Goal: Task Accomplishment & Management: Complete application form

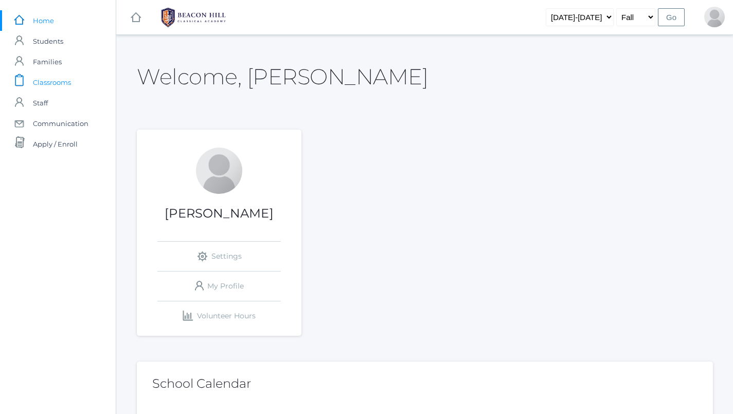
click at [45, 81] on span "Classrooms" at bounding box center [52, 82] width 38 height 21
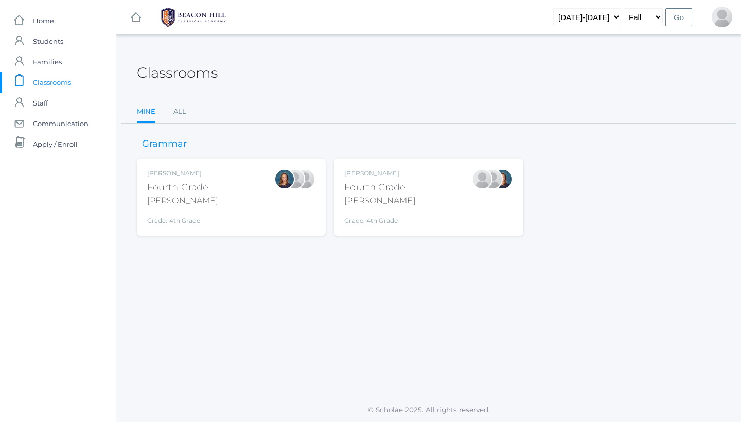
click at [434, 204] on div "Lydia Chaffin Fourth Grade Chaffin Grade: 4th Grade 04LA" at bounding box center [428, 197] width 168 height 57
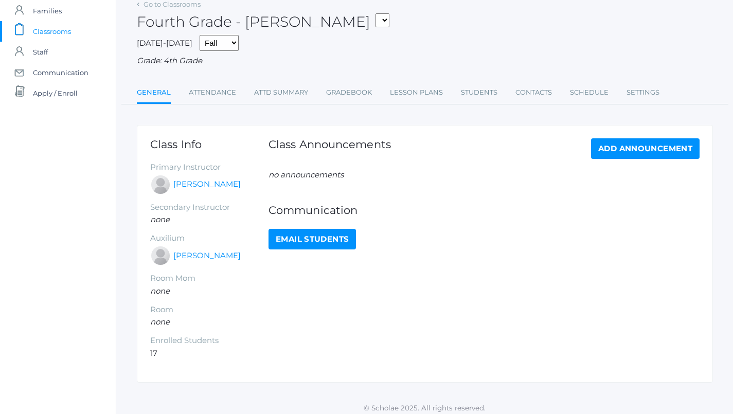
scroll to position [50, 0]
click at [223, 89] on link "Attendance" at bounding box center [212, 93] width 47 height 21
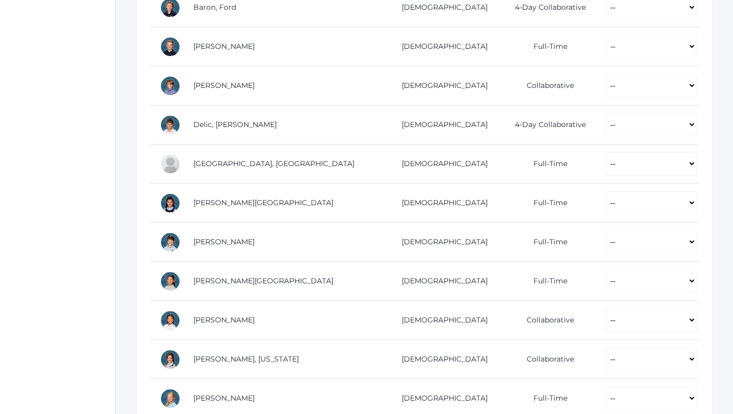
scroll to position [271, 1]
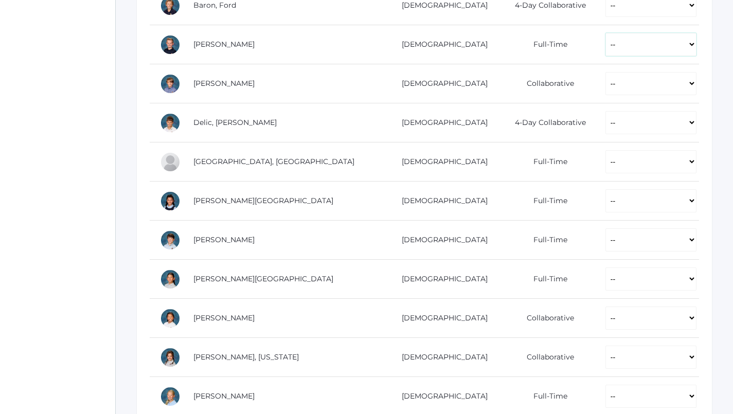
select select "P"
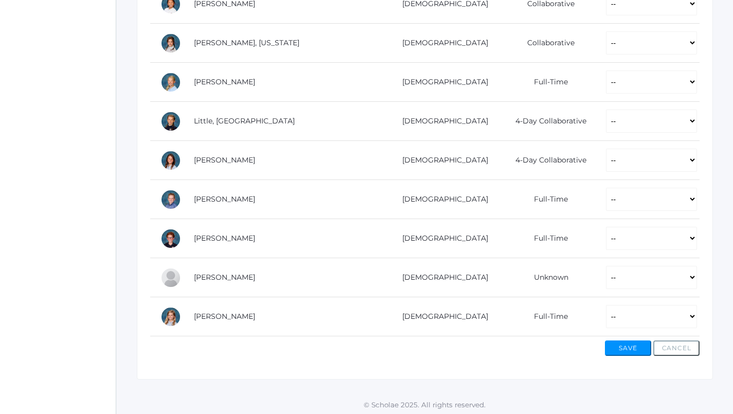
scroll to position [584, 0]
select select "P"
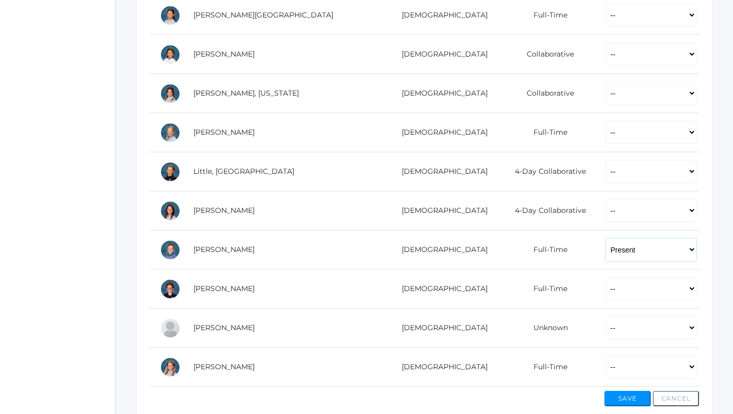
scroll to position [579, 1]
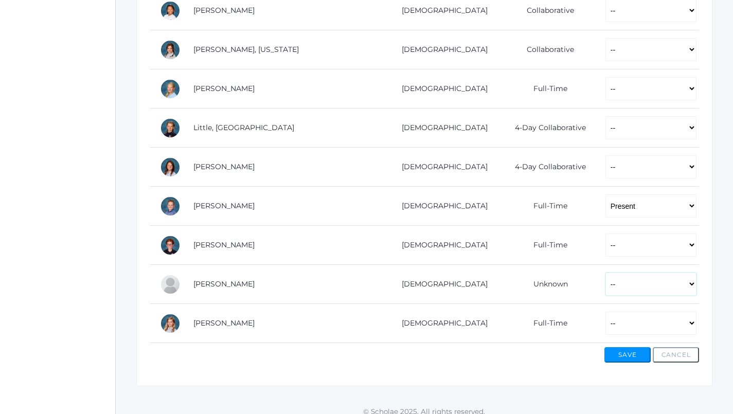
select select "P"
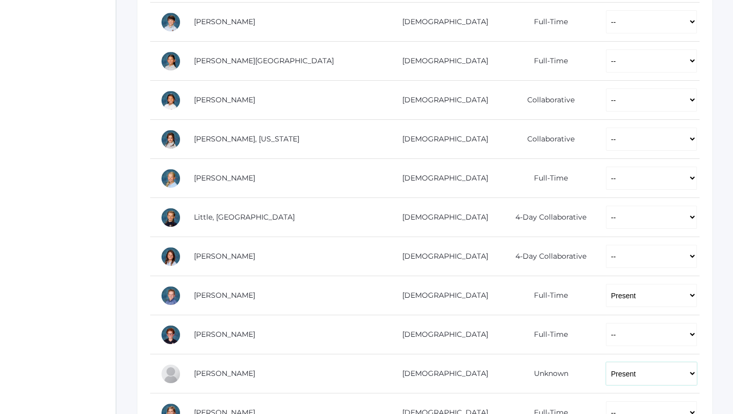
scroll to position [477, 0]
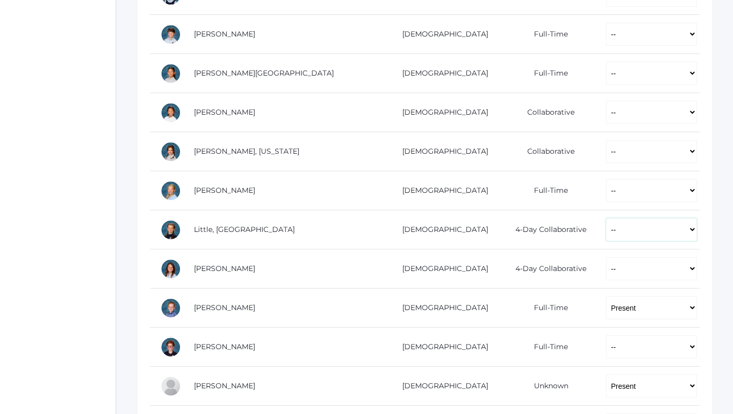
select select "P"
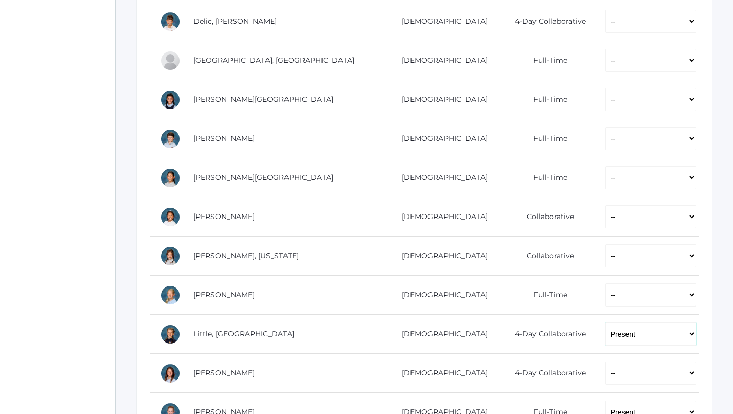
scroll to position [394, 1]
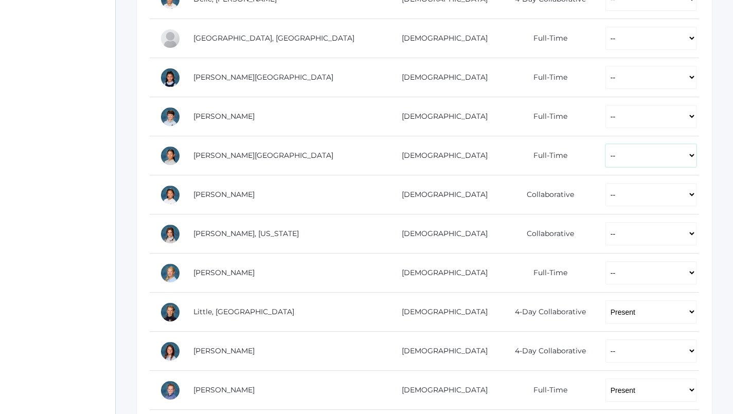
select select "P"
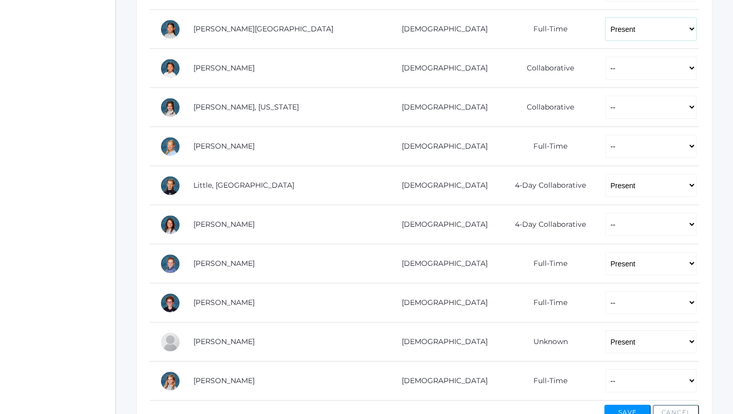
scroll to position [503, 1]
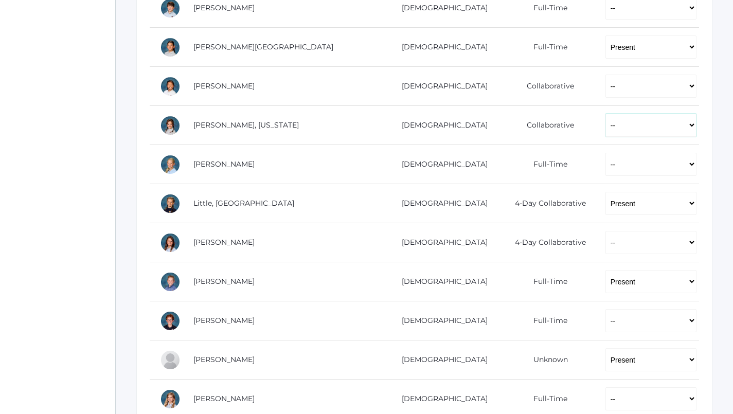
select select "P"
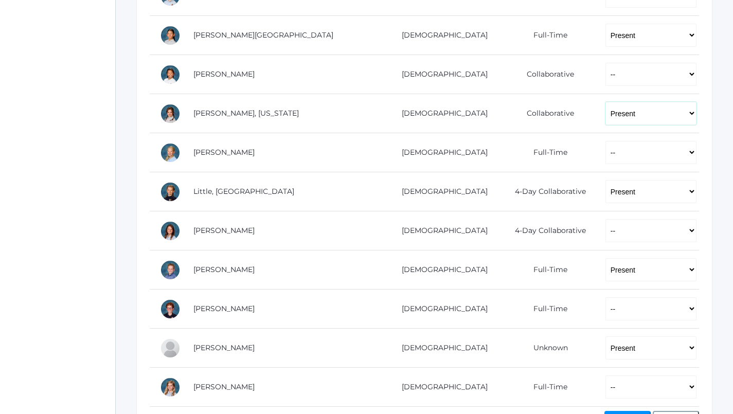
scroll to position [529, 1]
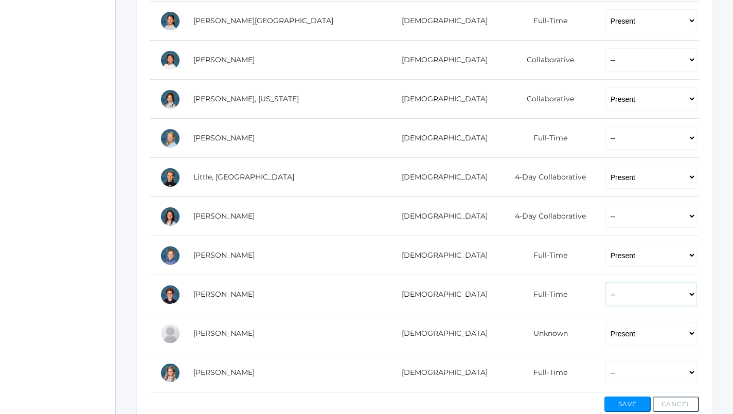
select select "P"
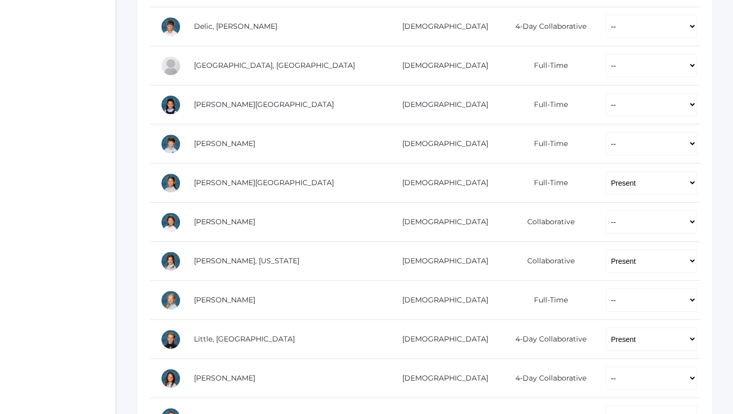
scroll to position [361, 0]
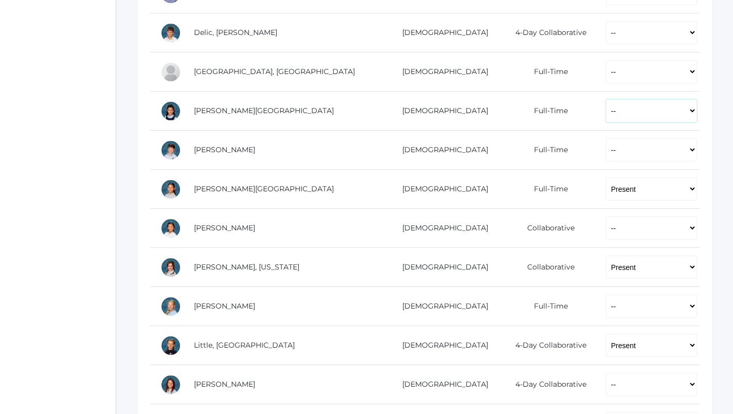
select select "P"
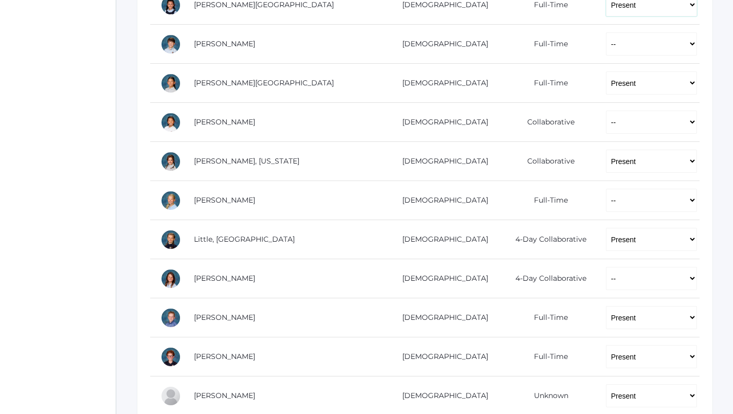
scroll to position [469, 0]
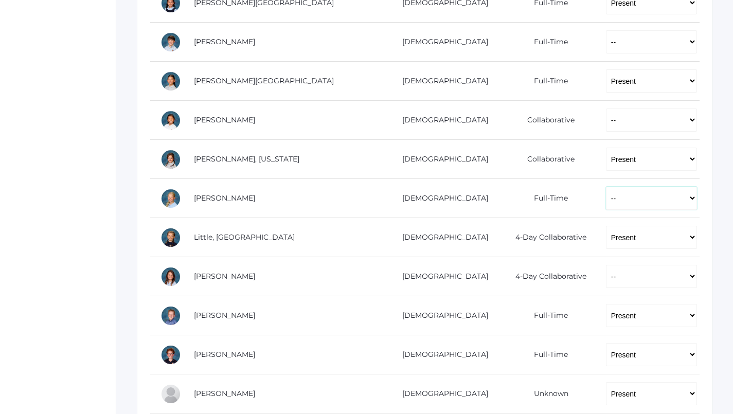
select select "P"
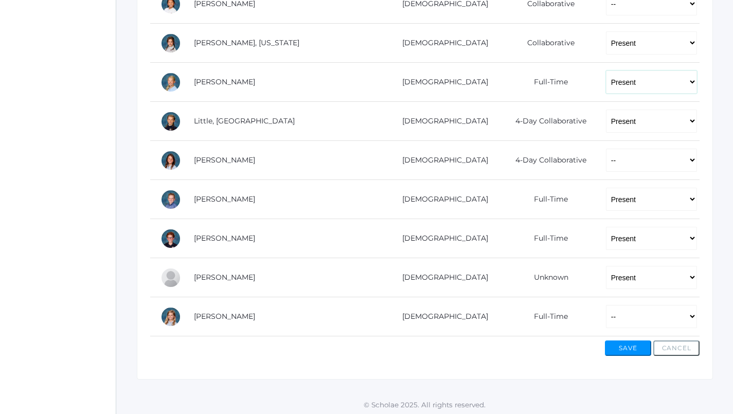
scroll to position [584, 0]
select select "P"
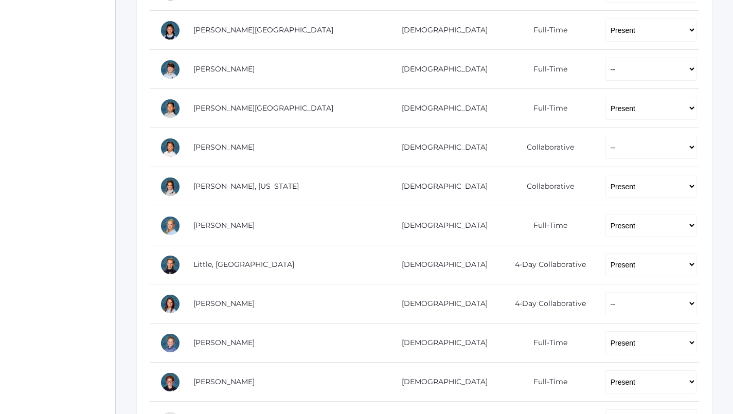
scroll to position [442, 0]
select select "P"
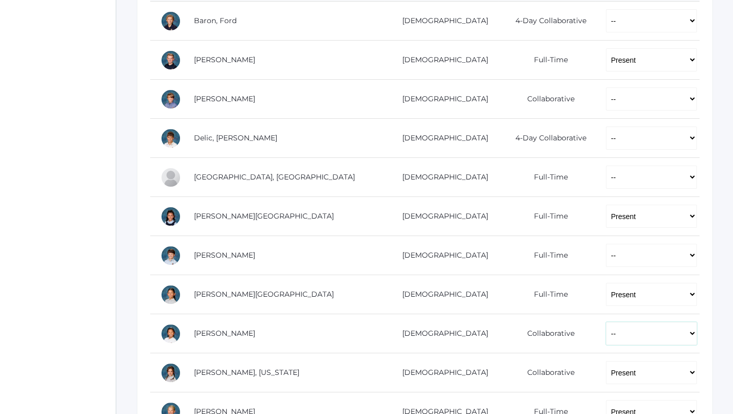
scroll to position [254, 0]
select select "P"
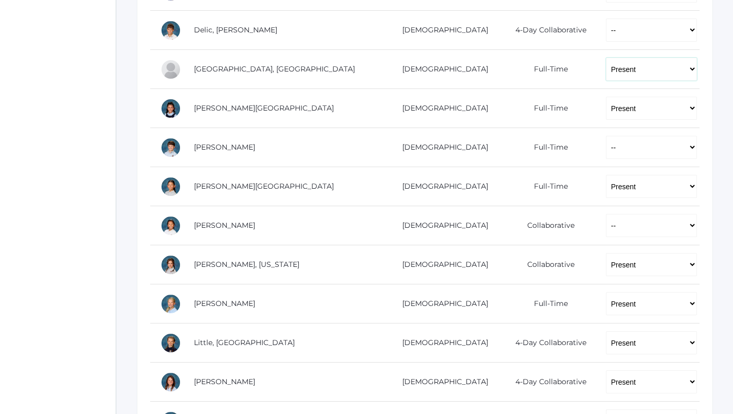
scroll to position [361, 0]
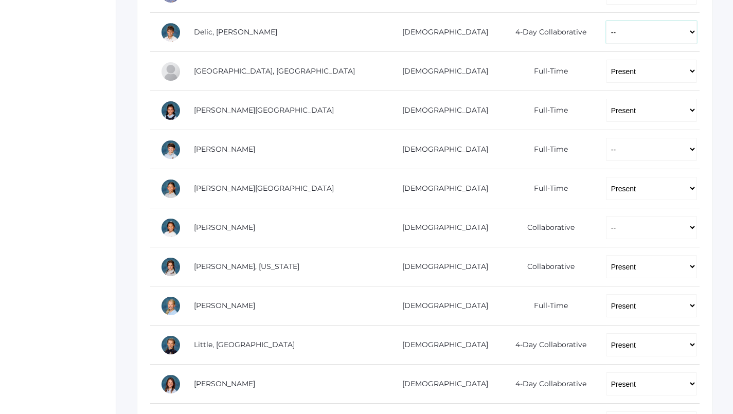
select select "P"
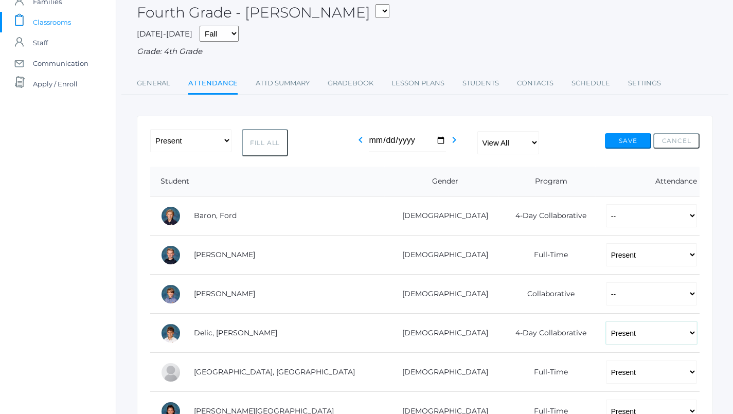
scroll to position [61, 0]
select select "AU"
click at [632, 302] on td "-- Present Present-At-Home Tardy Excused Tardy Unexcused Absent Excused Absent …" at bounding box center [648, 293] width 104 height 39
select select "AU"
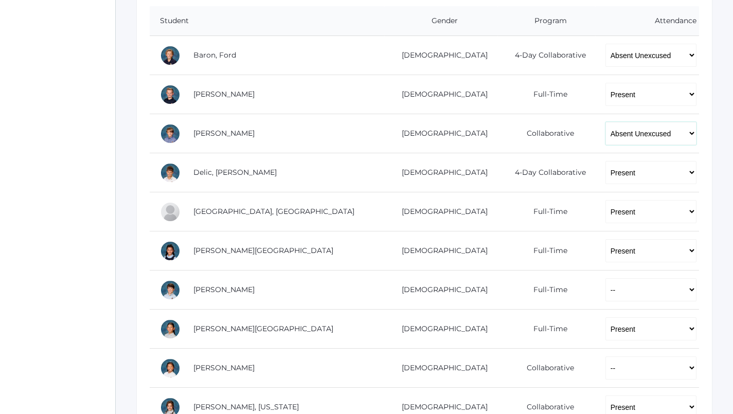
scroll to position [223, 1]
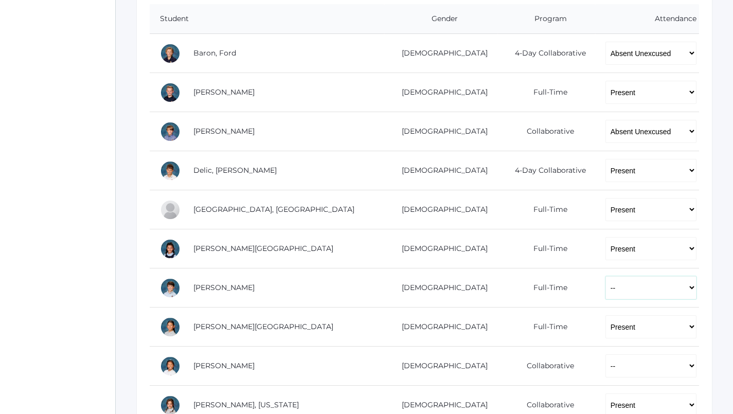
select select "AU"
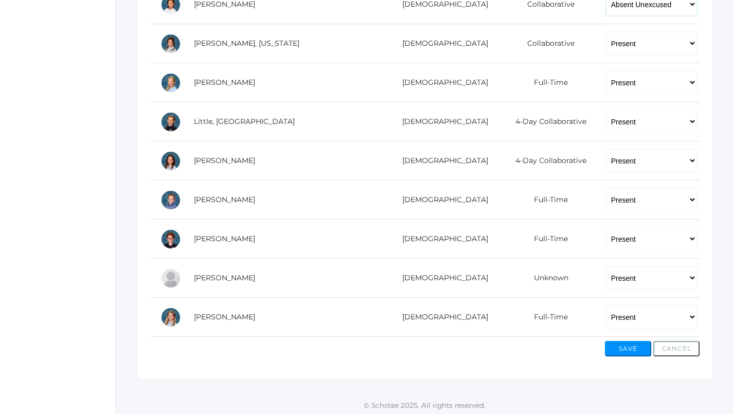
scroll to position [584, 0]
click at [625, 343] on button "Save" at bounding box center [628, 349] width 46 height 15
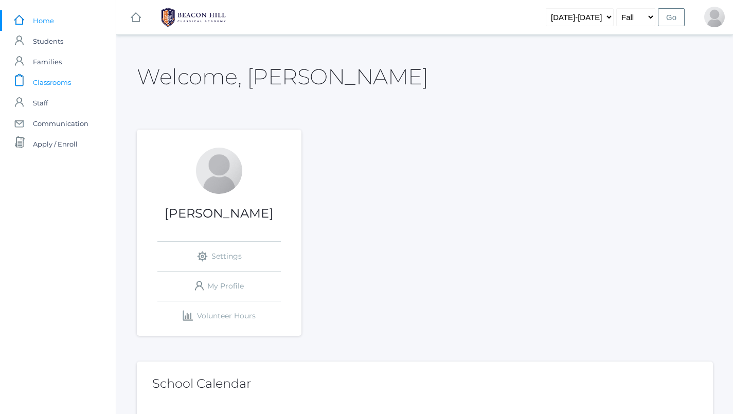
click at [48, 82] on span "Classrooms" at bounding box center [52, 82] width 38 height 21
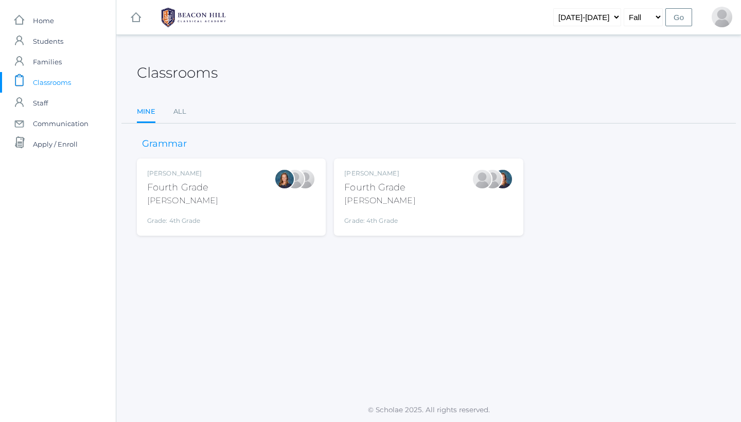
click at [383, 209] on div "Lydia Chaffin Fourth Grade Chaffin Grade: 4th Grade 04LA" at bounding box center [379, 197] width 71 height 57
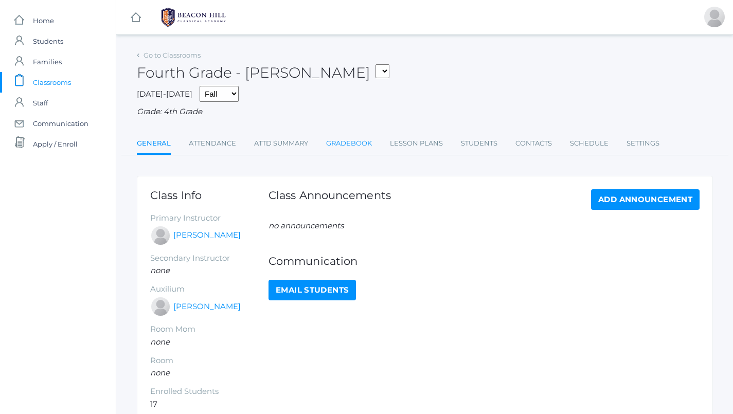
click at [362, 134] on link "Gradebook" at bounding box center [349, 143] width 46 height 21
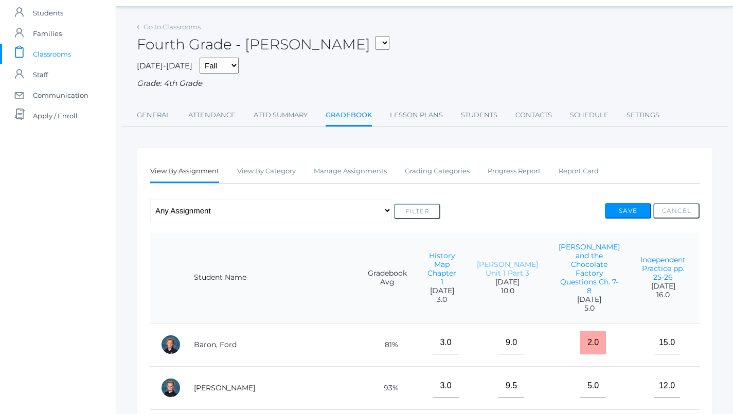
scroll to position [38, 0]
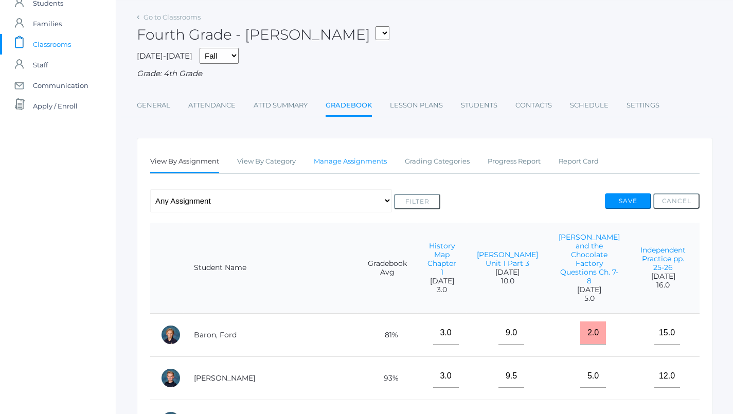
click at [347, 157] on link "Manage Assignments" at bounding box center [350, 161] width 73 height 21
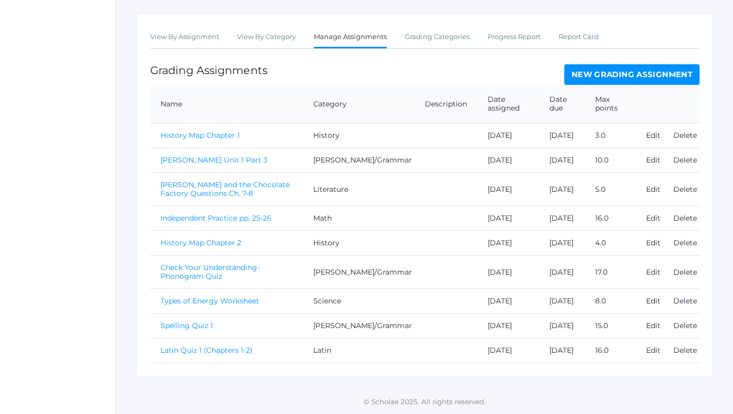
scroll to position [218, 0]
click at [227, 349] on link "Latin Quiz 1 (Chapters 1-2)" at bounding box center [207, 350] width 92 height 9
